Goal: Information Seeking & Learning: Learn about a topic

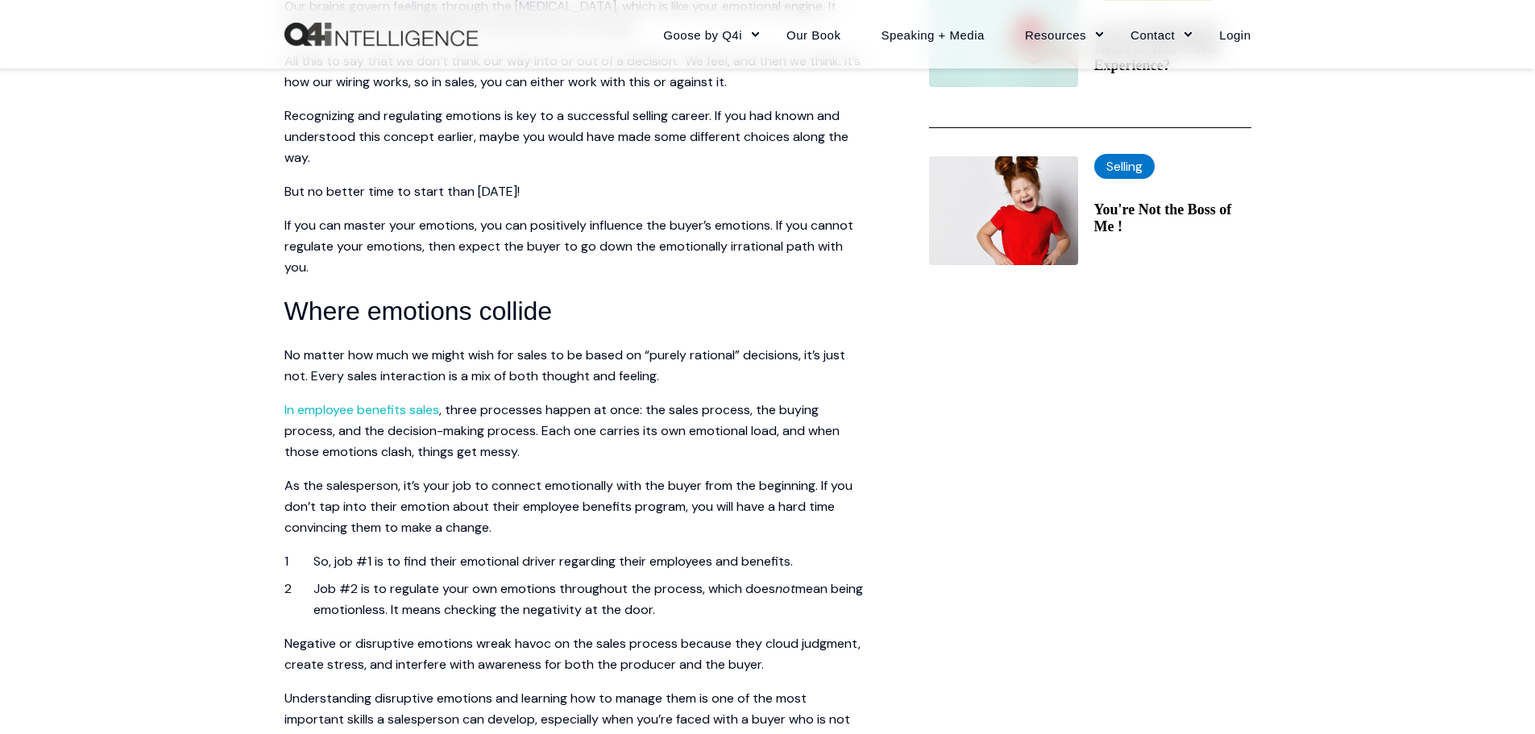
scroll to position [725, 0]
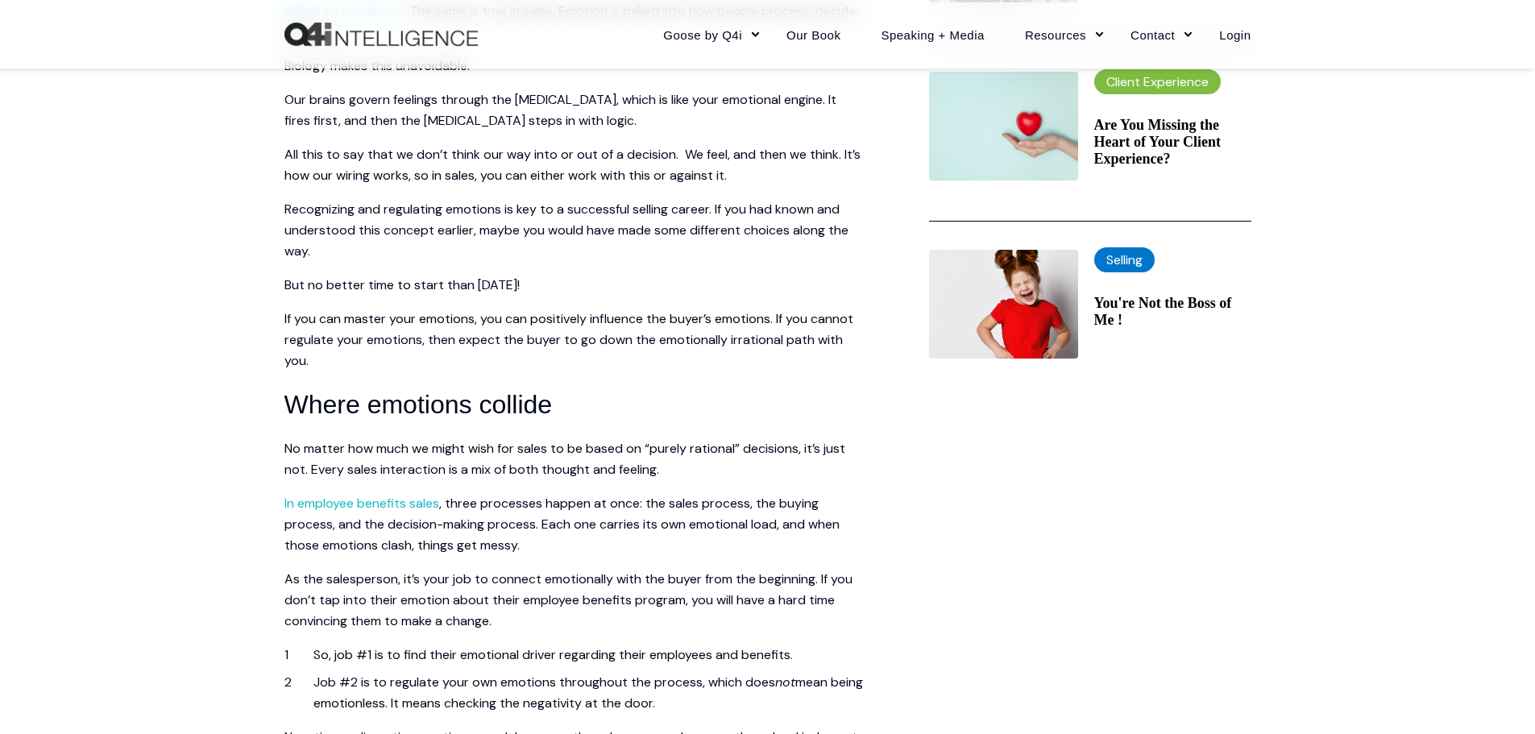
click at [583, 146] on span "All this to say that we don’t think our way into or out of a decision. We feel,…" at bounding box center [572, 165] width 576 height 38
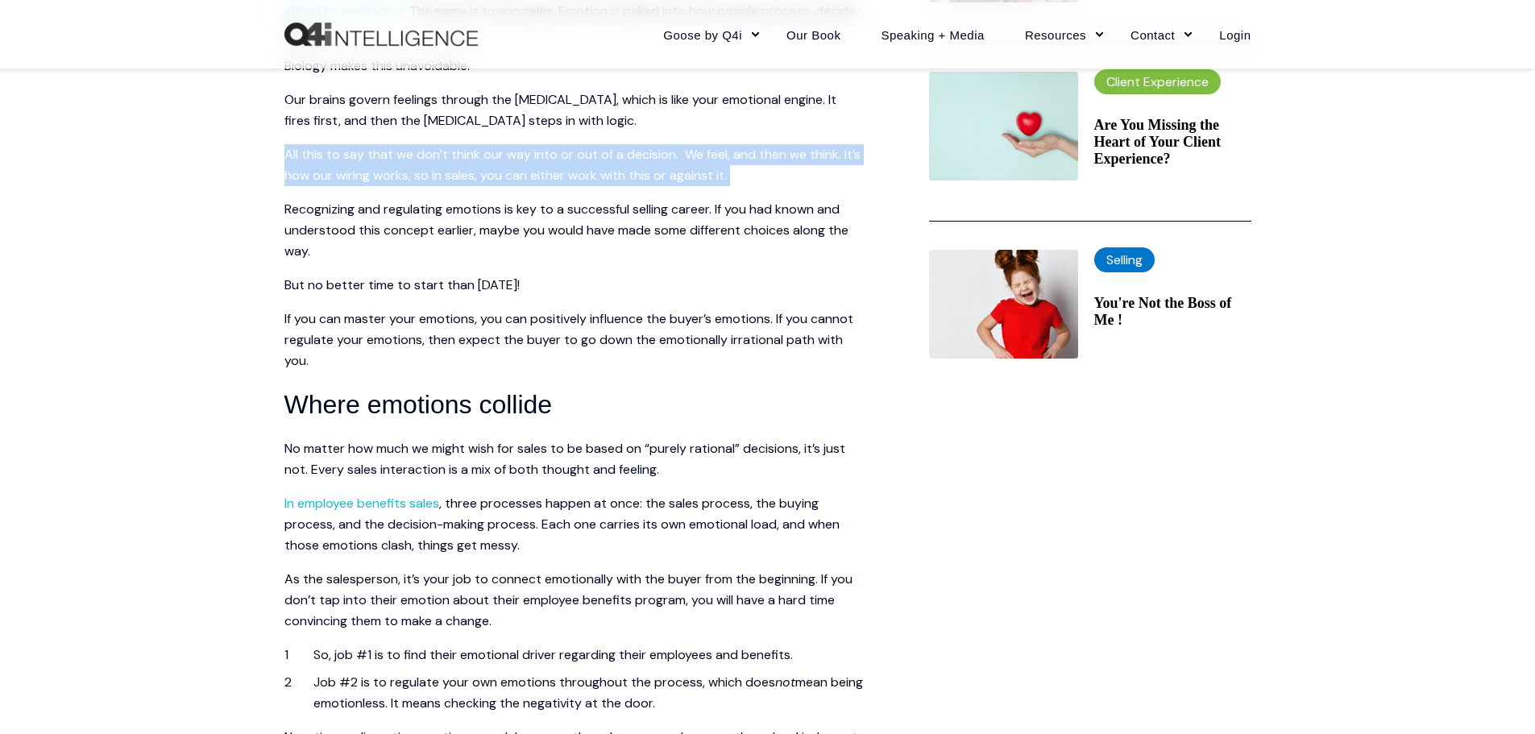
click at [583, 146] on span "All this to say that we don’t think our way into or out of a decision. We feel,…" at bounding box center [572, 165] width 576 height 38
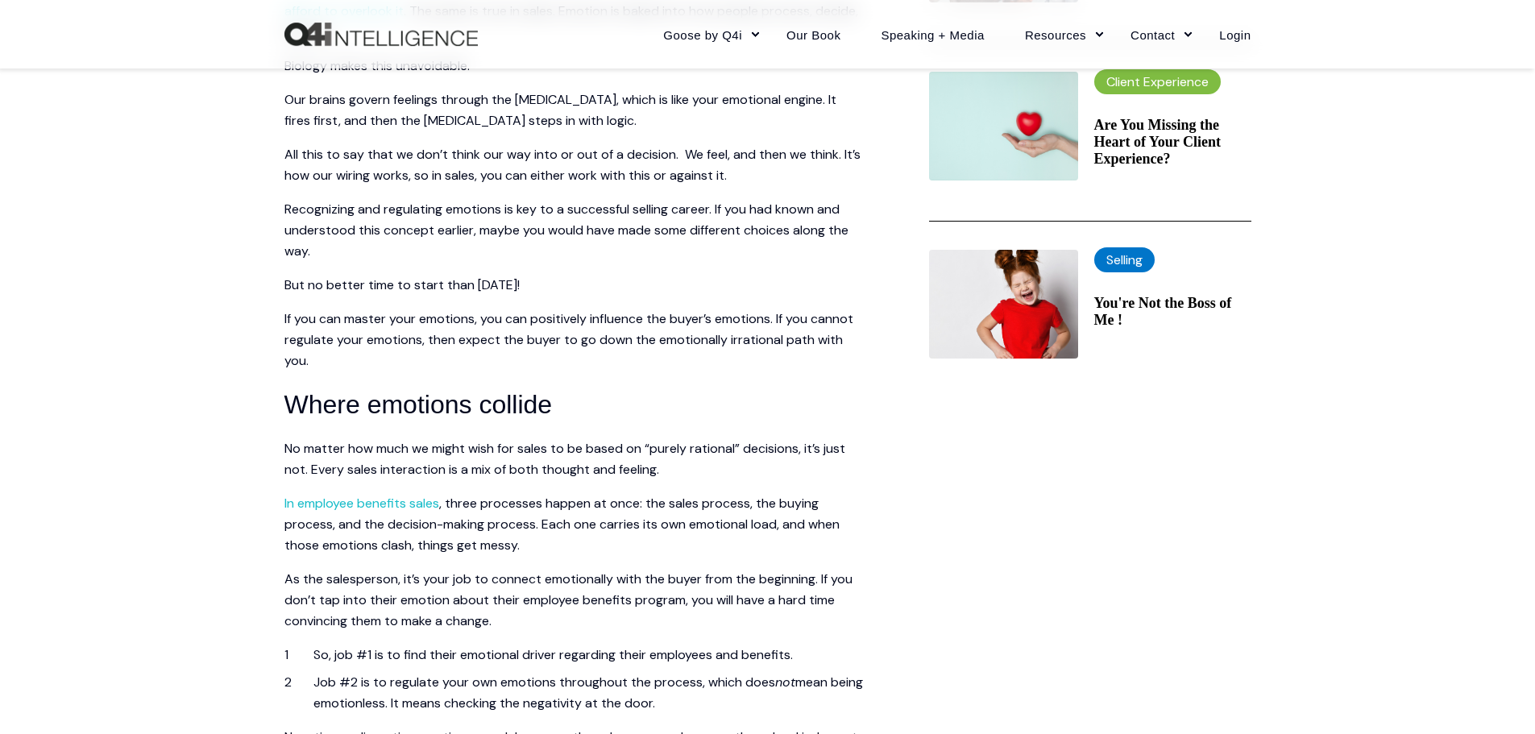
drag, startPoint x: 1357, startPoint y: 372, endPoint x: 1365, endPoint y: 382, distance: 12.6
click at [499, 215] on span "Recognizing and regulating emotions is key to a successful selling career. If y…" at bounding box center [566, 230] width 564 height 59
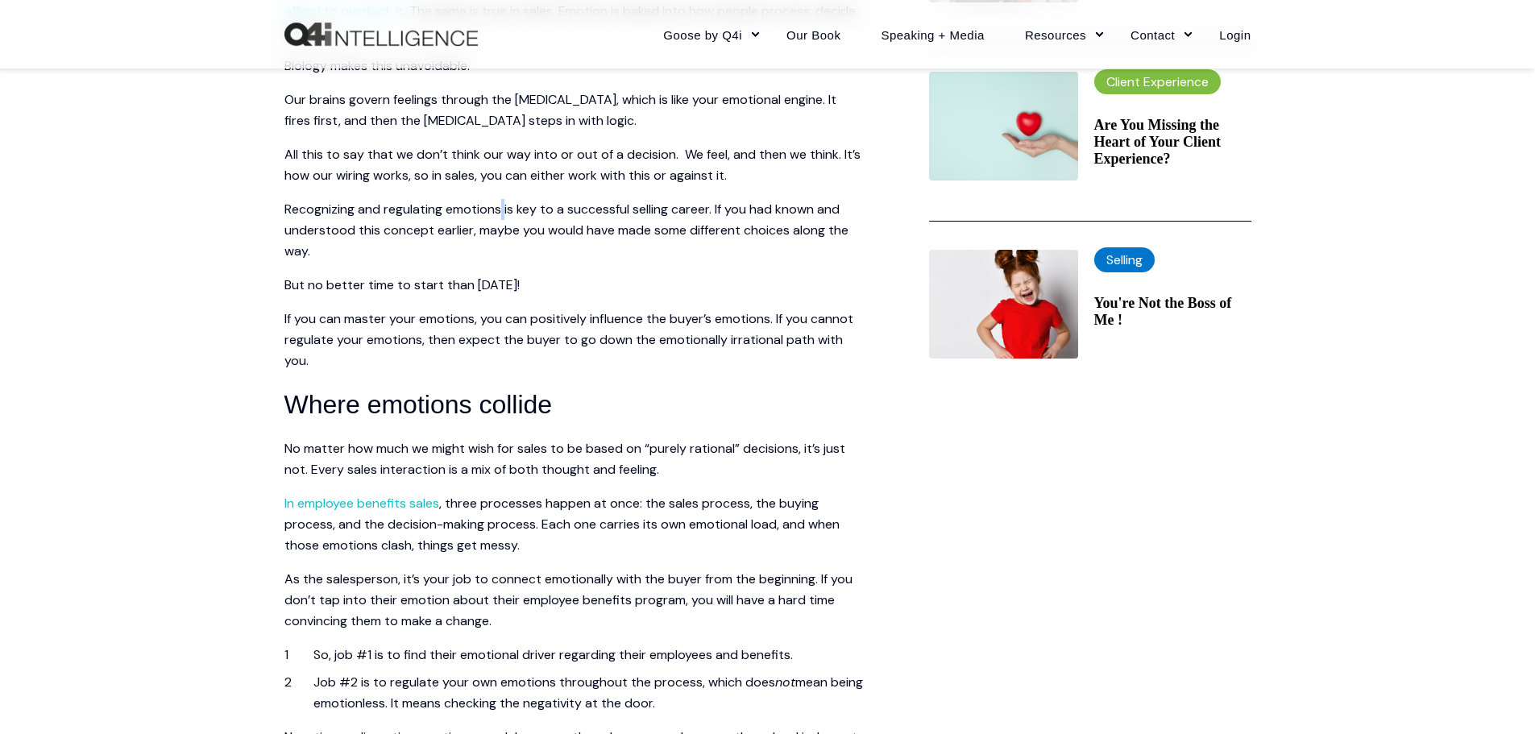
click at [499, 215] on span "Recognizing and regulating emotions is key to a successful selling career. If y…" at bounding box center [566, 230] width 564 height 59
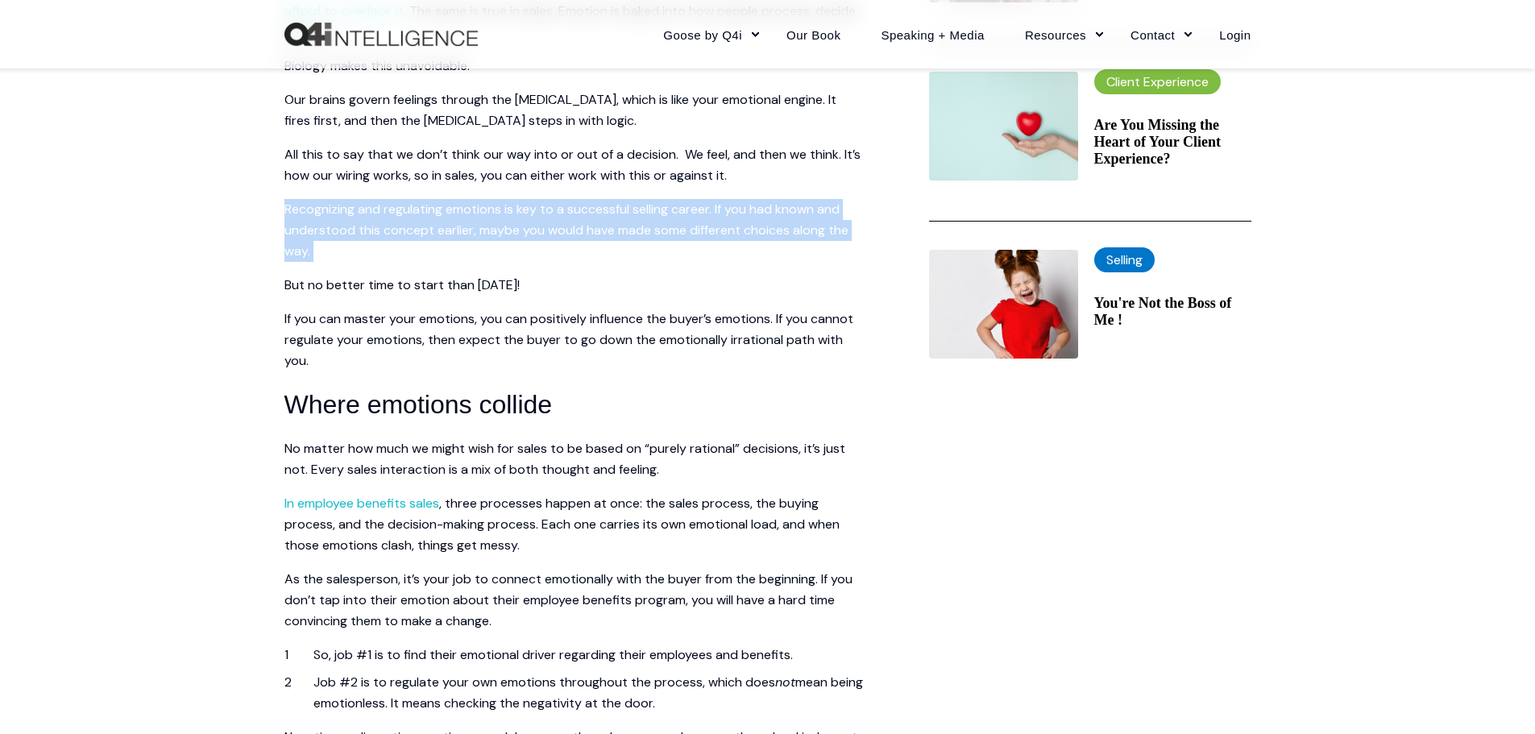
click at [499, 215] on span "Recognizing and regulating emotions is key to a successful selling career. If y…" at bounding box center [566, 230] width 564 height 59
